Goal: Check status: Check status

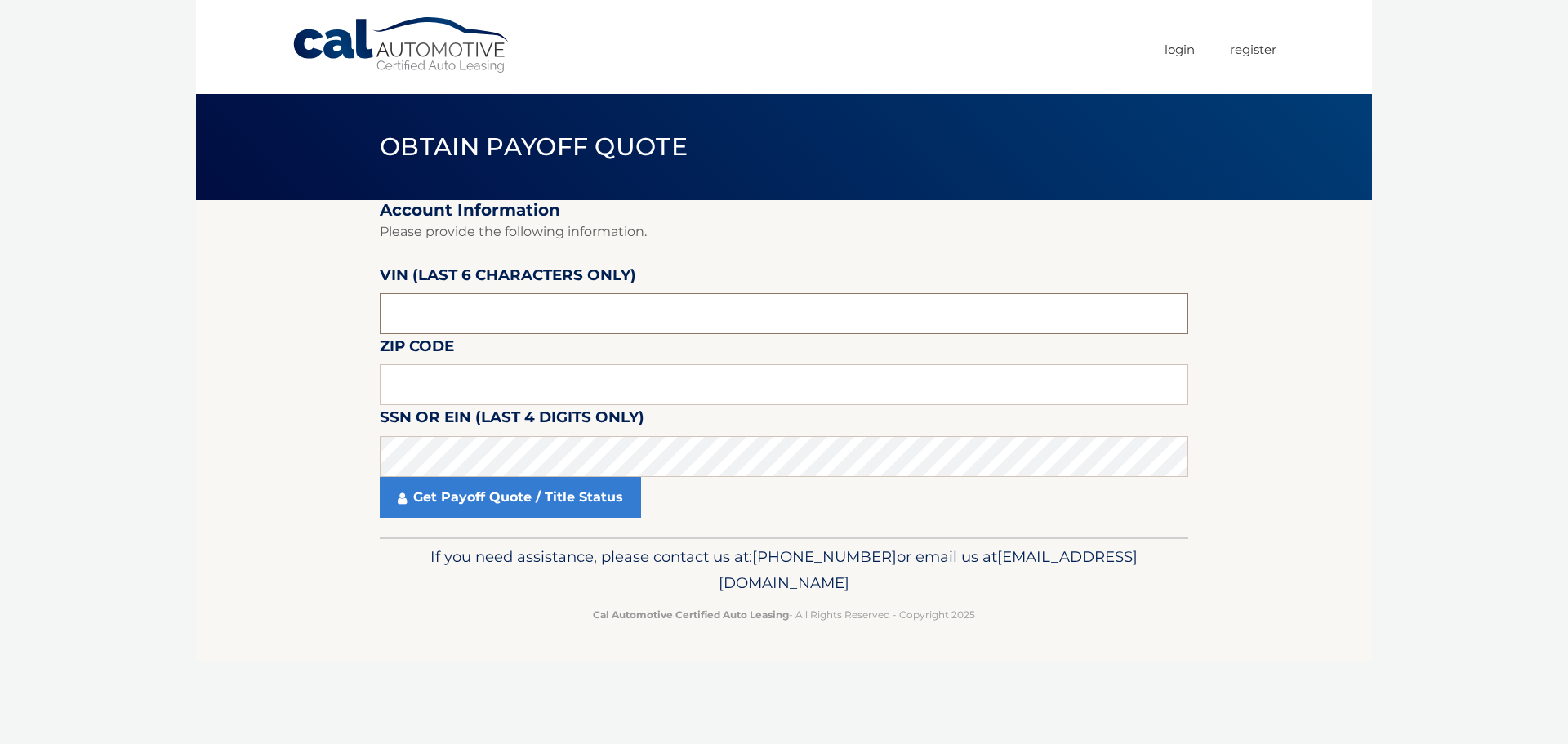
click at [528, 315] on input "text" at bounding box center [784, 314] width 808 height 41
click at [520, 321] on input "text" at bounding box center [784, 314] width 808 height 41
type input "024208"
click at [417, 377] on input "text" at bounding box center [784, 385] width 808 height 41
type input "33129"
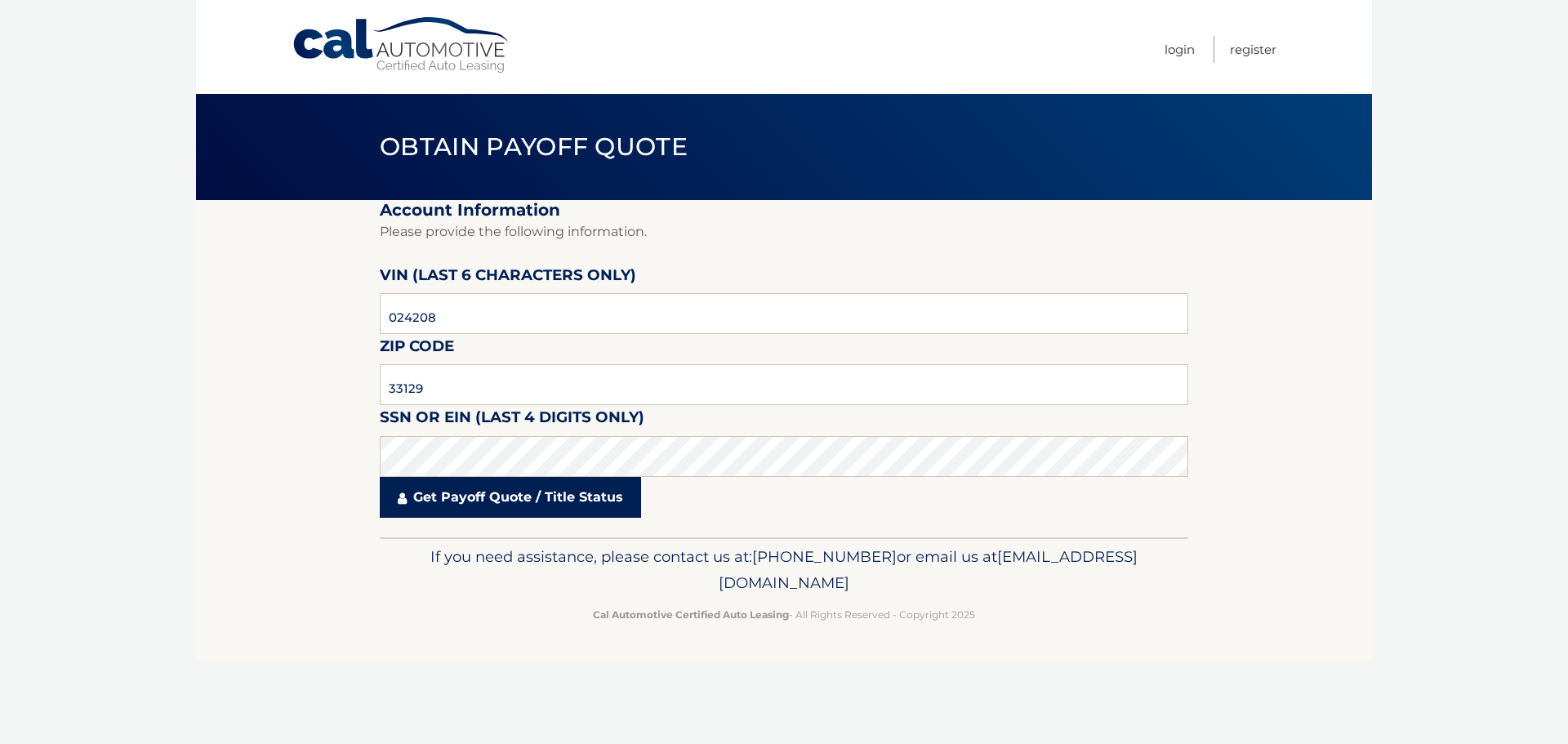
click at [473, 497] on link "Get Payoff Quote / Title Status" at bounding box center [510, 497] width 262 height 41
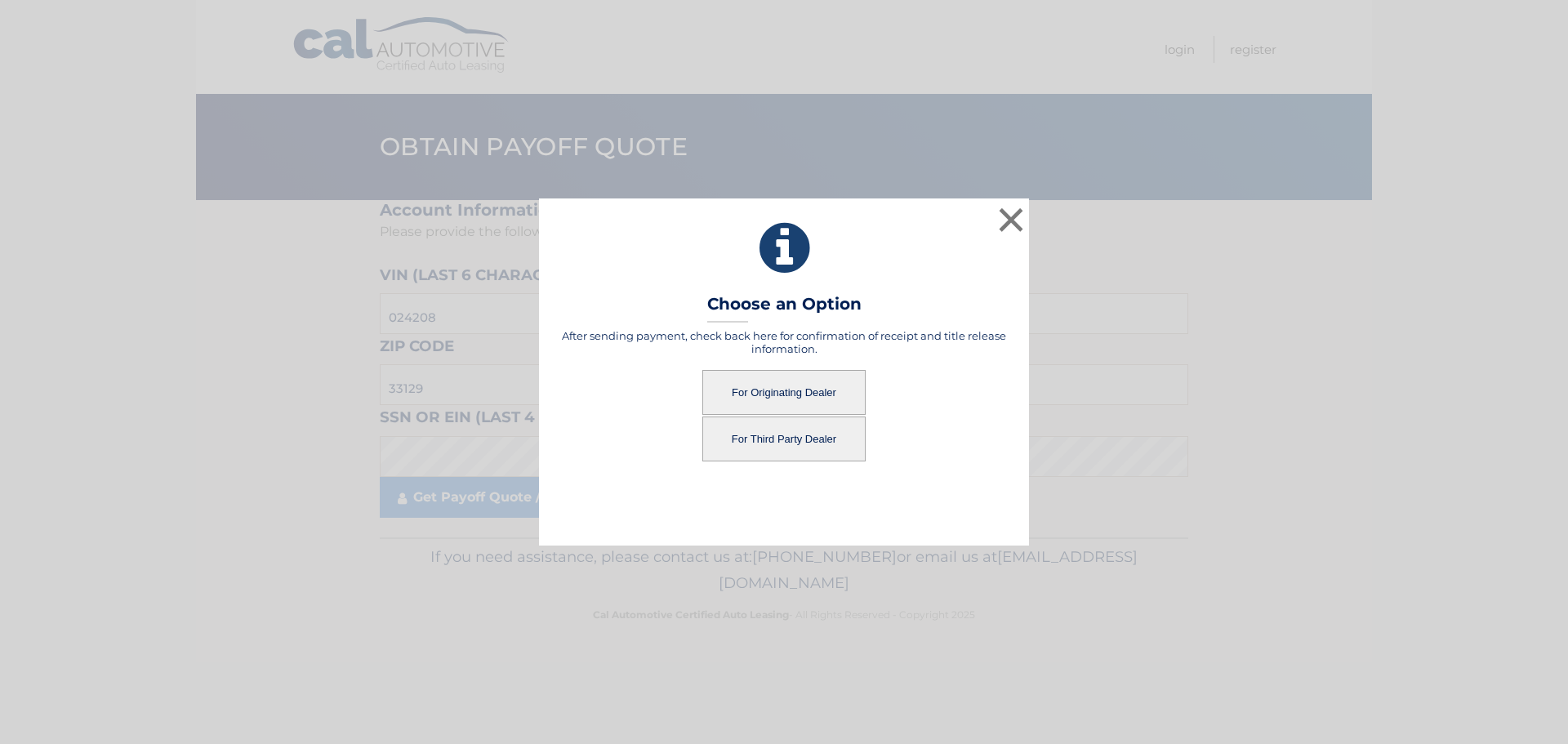
click at [802, 391] on button "For Originating Dealer" at bounding box center [783, 392] width 163 height 45
click at [775, 385] on button "For Originating Dealer" at bounding box center [783, 392] width 163 height 45
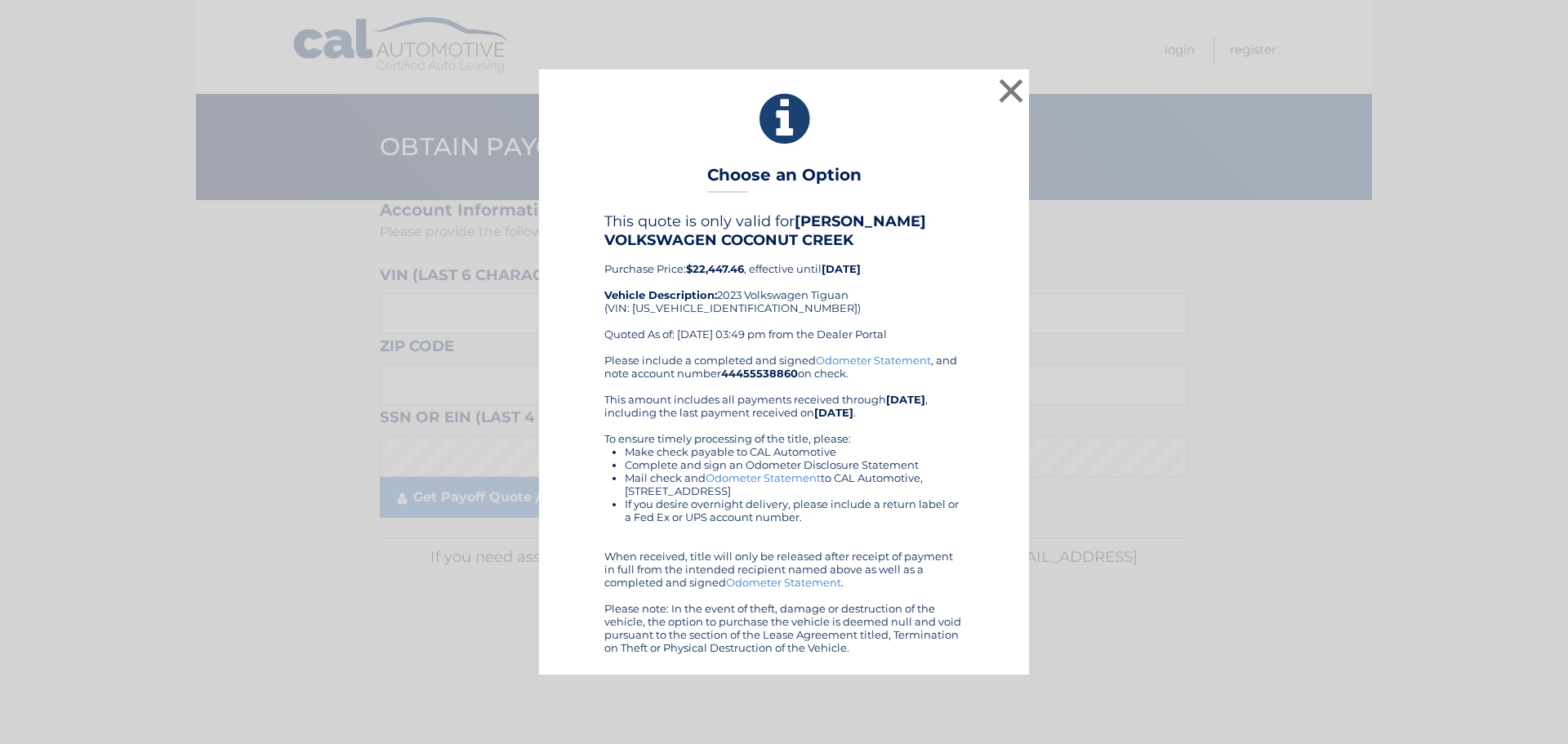
click at [778, 479] on link "Odometer Statement" at bounding box center [764, 478] width 115 height 13
